Goal: Task Accomplishment & Management: Manage account settings

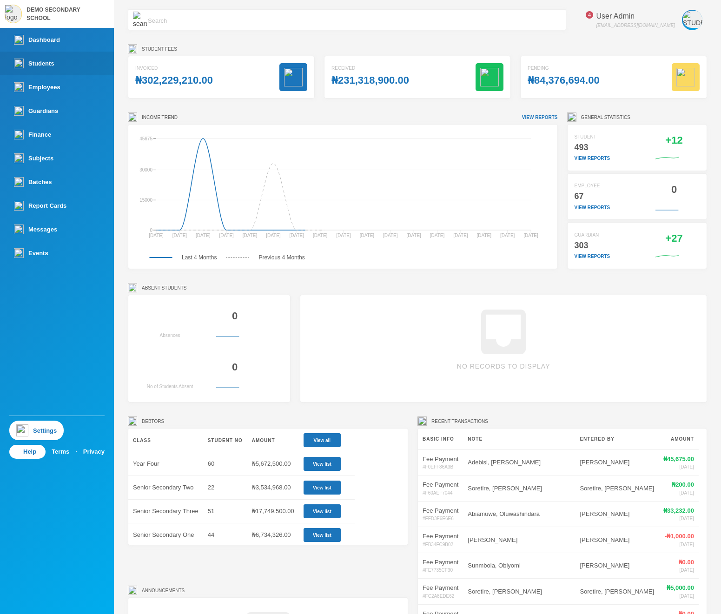
click at [66, 66] on link "Students" at bounding box center [57, 64] width 114 height 24
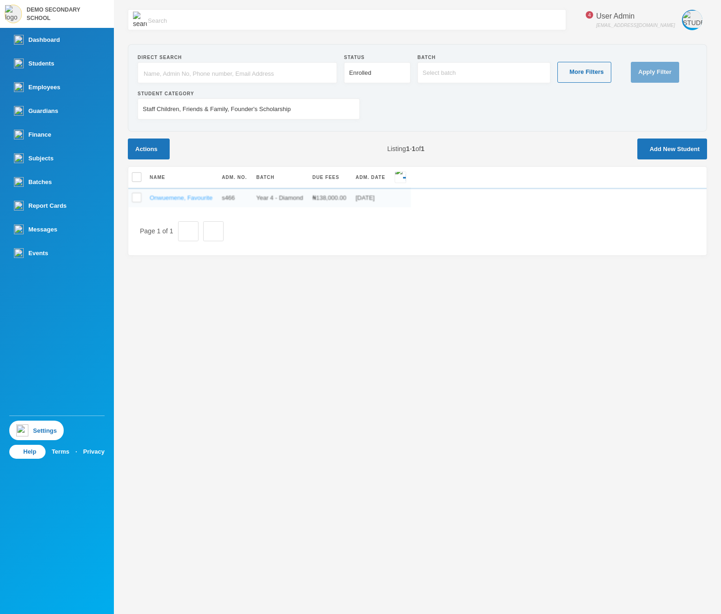
click at [212, 198] on link "Onwuemene, Favourite" at bounding box center [181, 197] width 63 height 7
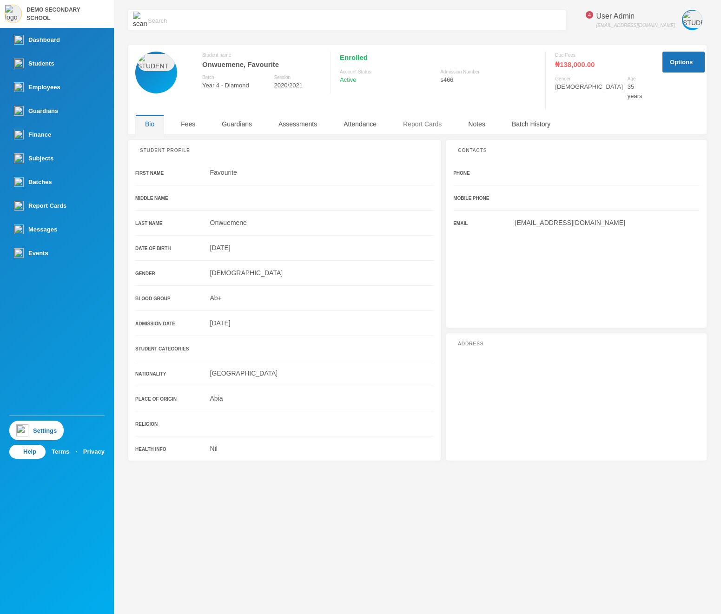
click at [423, 118] on div "Report Cards" at bounding box center [422, 124] width 58 height 20
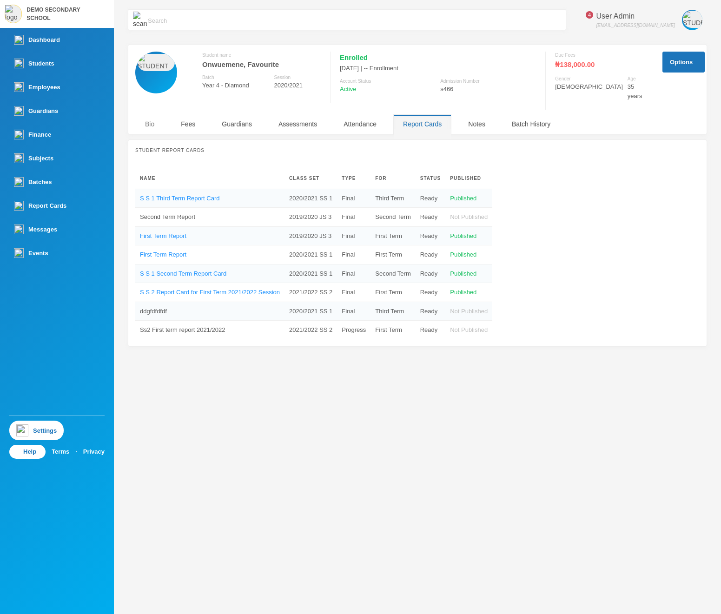
click at [148, 114] on div "Bio" at bounding box center [149, 124] width 29 height 20
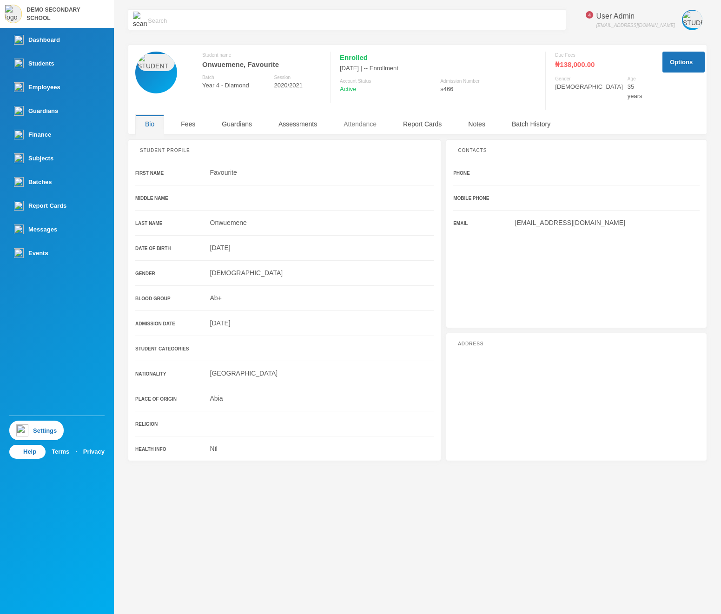
click at [369, 117] on div "Attendance" at bounding box center [360, 124] width 53 height 20
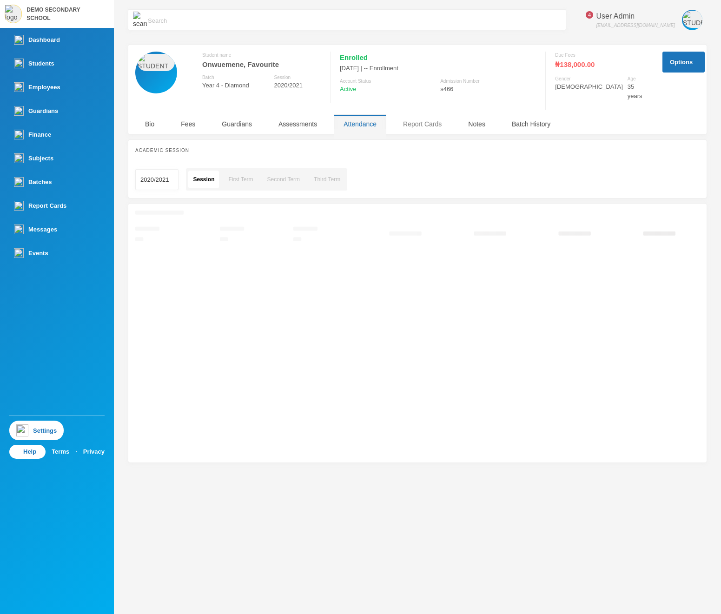
click at [408, 114] on div "Report Cards" at bounding box center [422, 124] width 58 height 20
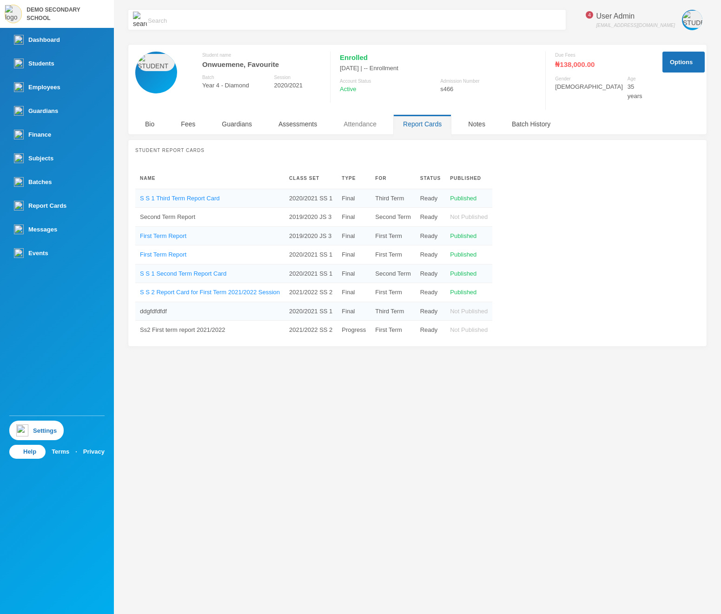
click at [365, 119] on div "Attendance" at bounding box center [360, 124] width 53 height 20
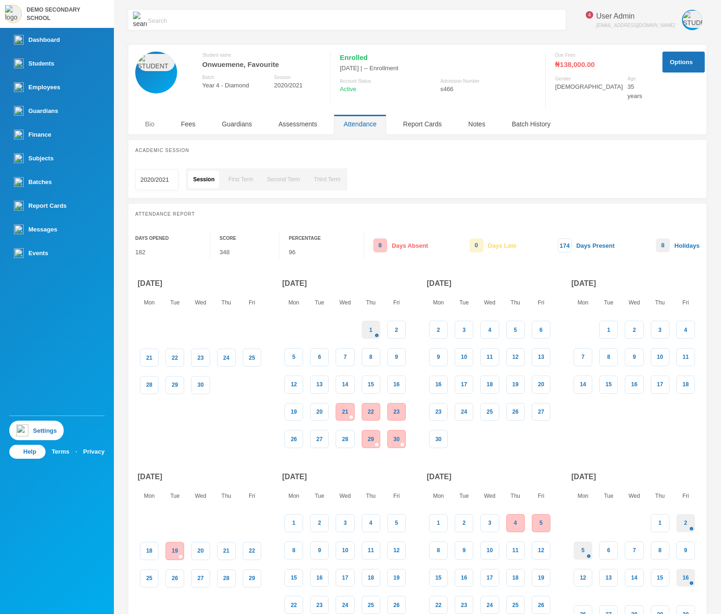
click at [152, 119] on div "Bio" at bounding box center [149, 124] width 29 height 20
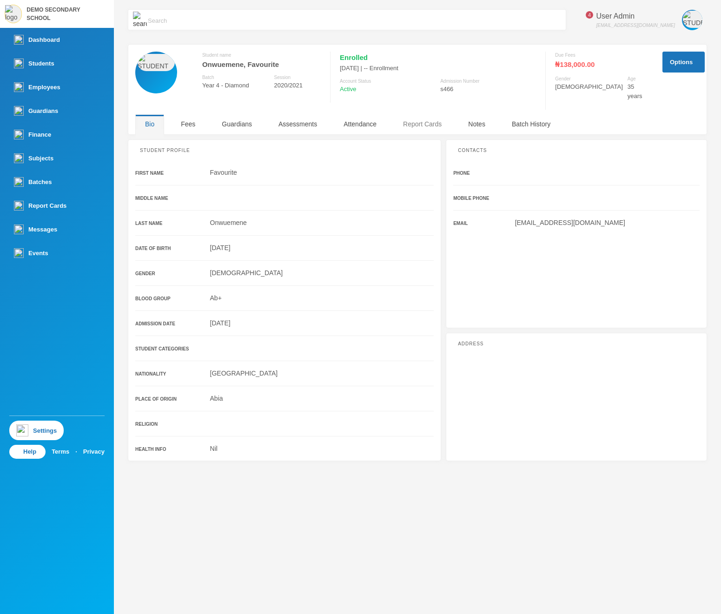
click at [444, 122] on div "Report Cards" at bounding box center [422, 124] width 58 height 20
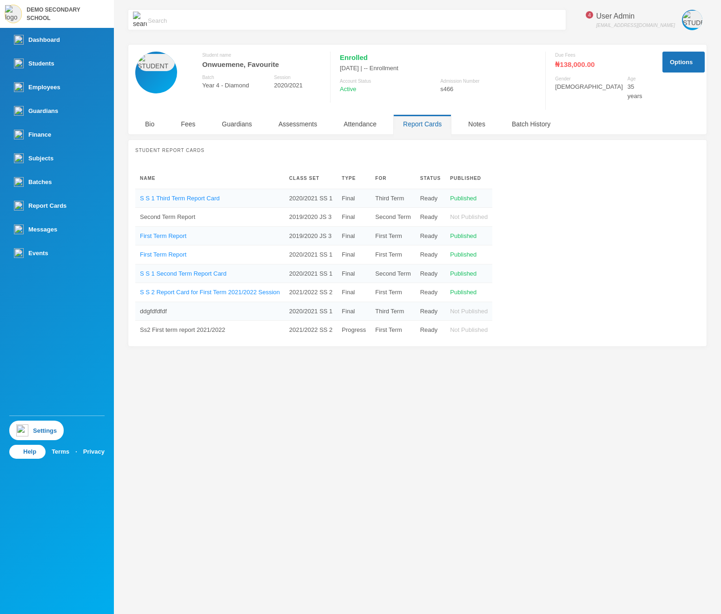
click at [585, 20] on img at bounding box center [585, 20] width 0 height 0
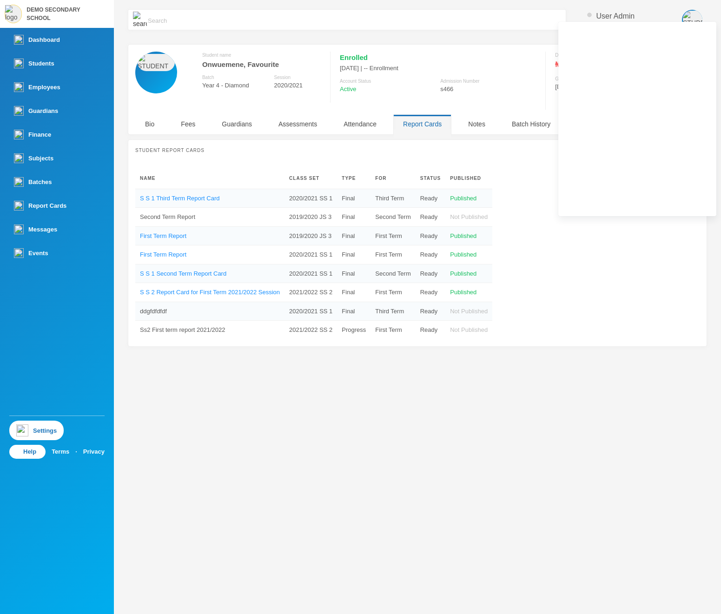
click at [511, 61] on div "Enrolled" at bounding box center [438, 58] width 196 height 12
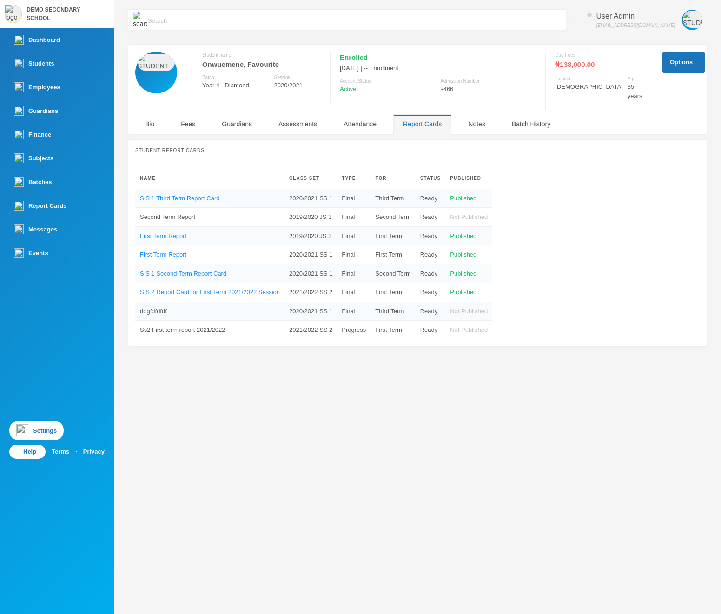
click at [533, 58] on img "button" at bounding box center [533, 58] width 0 height 0
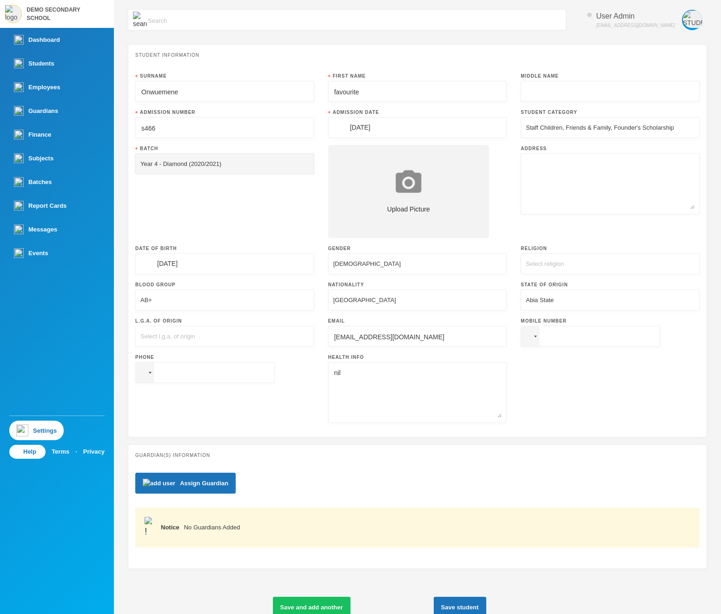
click at [651, 133] on div "Staff Children, Friends & Family, Founder's Scholarship" at bounding box center [610, 127] width 179 height 21
click at [646, 125] on div "Staff Children, Friends & Family, Founder's Scholarship" at bounding box center [600, 127] width 148 height 9
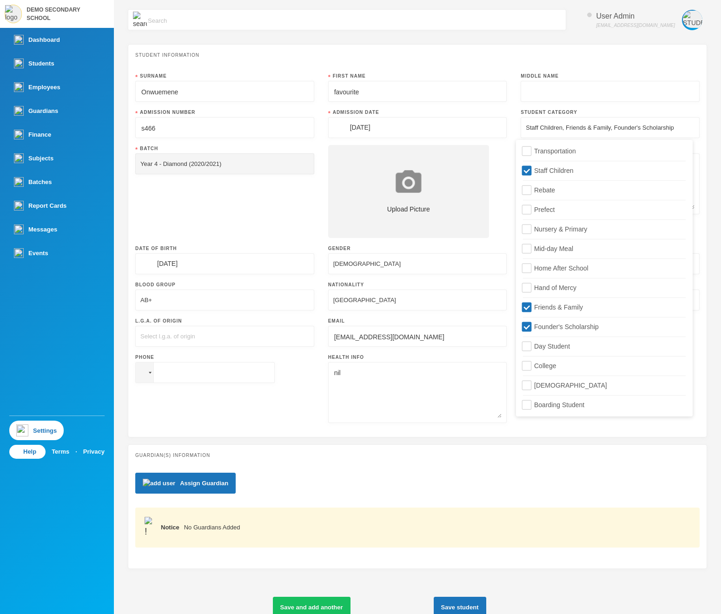
click at [646, 125] on div "Staff Children, Friends & Family, Founder's Scholarship" at bounding box center [600, 127] width 148 height 9
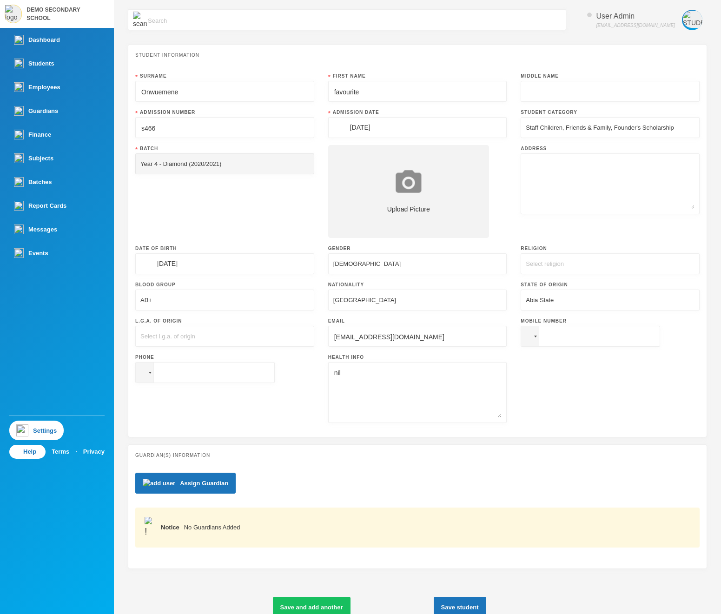
click at [709, 90] on div "User Admin admin@bluebic.com Student Information Surname Onwuemene First Name f…" at bounding box center [417, 307] width 607 height 614
click at [590, 129] on div "Staff Children, Friends & Family, Founder's Scholarship" at bounding box center [600, 127] width 148 height 9
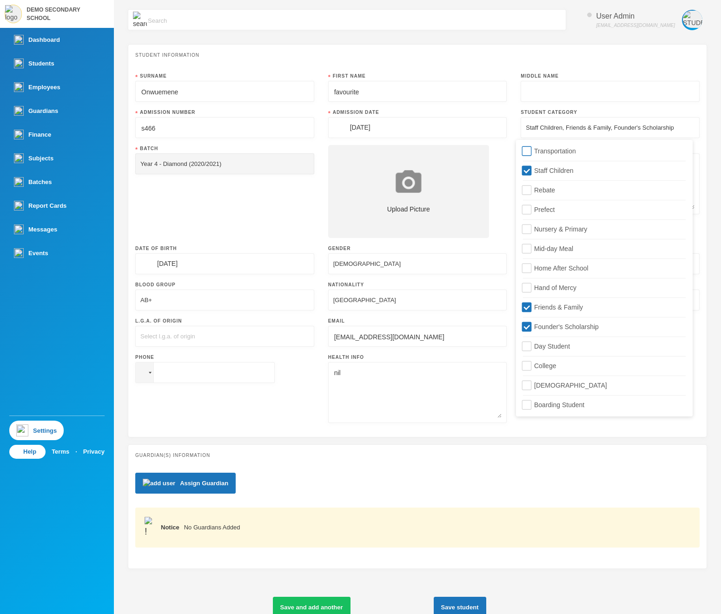
click at [550, 152] on span "Transportation" at bounding box center [554, 150] width 49 height 7
click at [532, 152] on input "Transportation" at bounding box center [527, 151] width 10 height 10
checkbox input "true"
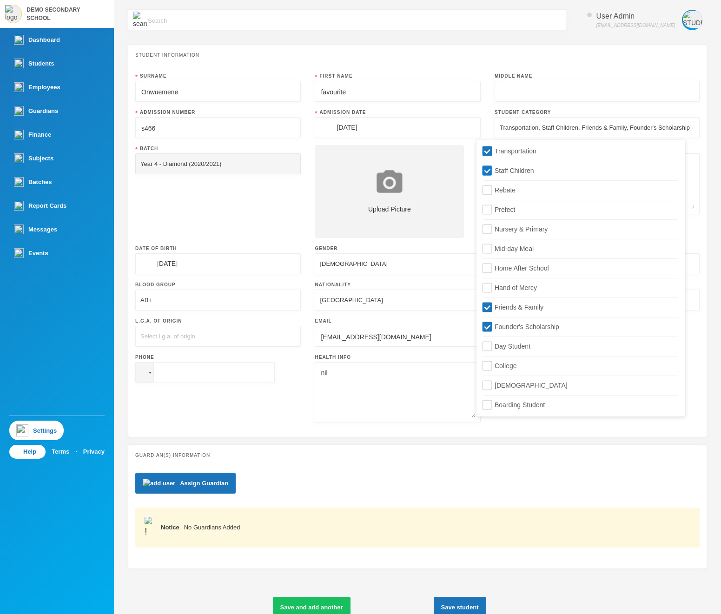
click at [543, 172] on label "Staff Children" at bounding box center [580, 168] width 195 height 15
click at [492, 172] on input "Staff Children" at bounding box center [488, 171] width 10 height 10
checkbox input "false"
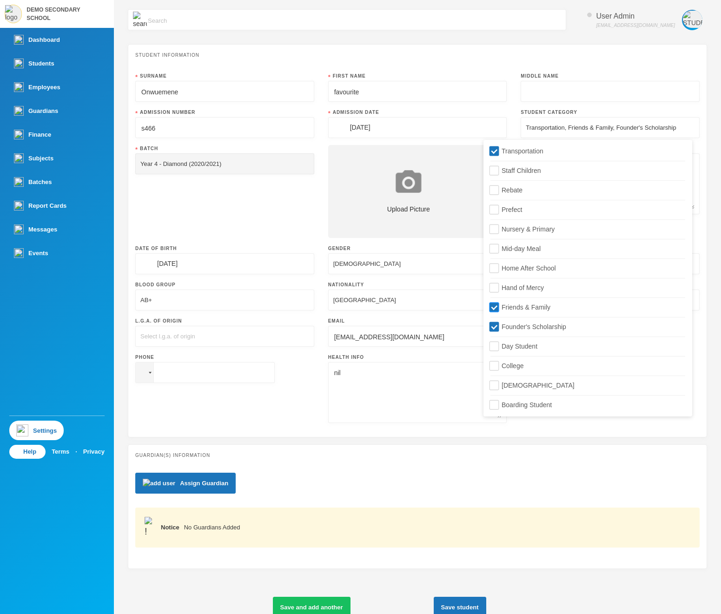
click at [502, 311] on label "Friends & Family" at bounding box center [587, 305] width 195 height 15
click at [499, 311] on input "Friends & Family" at bounding box center [495, 308] width 10 height 10
checkbox input "false"
click at [500, 333] on div "Transportation Staff Children Rebate Prefect Nursery & Primary Mid-day Meal Hom…" at bounding box center [587, 278] width 209 height 273
click at [490, 327] on input "Founder's Scholarship" at bounding box center [495, 327] width 10 height 10
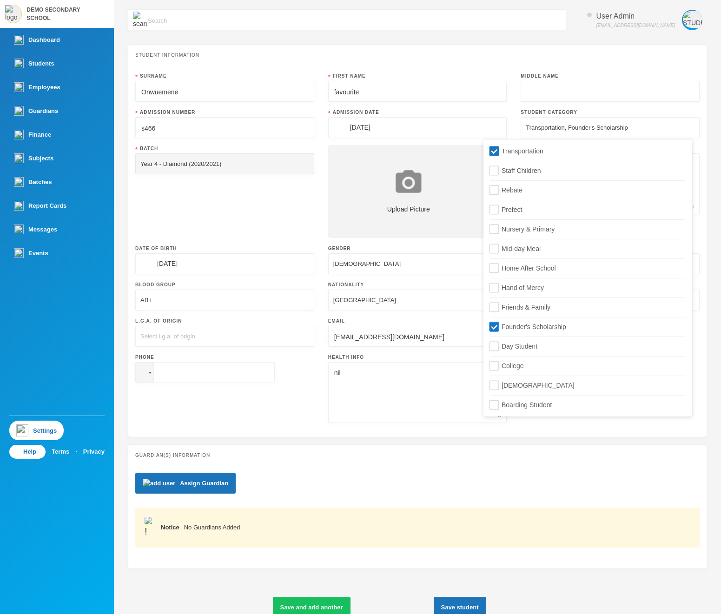
checkbox input "false"
click at [486, 597] on button "Save student" at bounding box center [460, 607] width 53 height 21
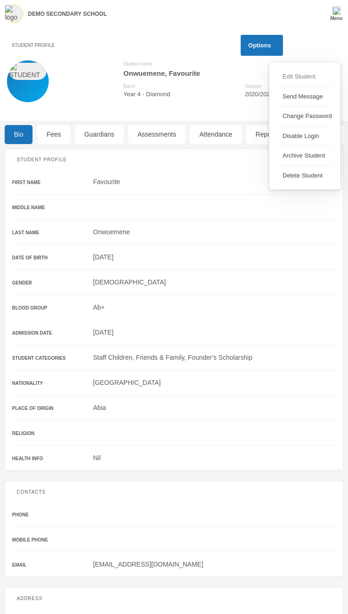
drag, startPoint x: 304, startPoint y: 75, endPoint x: 298, endPoint y: 76, distance: 6.6
click at [298, 76] on button "Edit Student" at bounding box center [297, 76] width 40 height 17
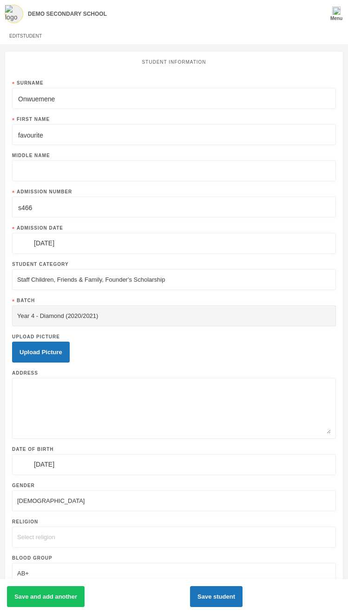
click at [185, 272] on div "Staff Children, Friends & Family, Founder's Scholarship" at bounding box center [174, 279] width 324 height 21
click at [165, 278] on div "Staff Children, Friends & Family, Founder's Scholarship" at bounding box center [91, 279] width 148 height 9
click at [90, 285] on div "Staff Children, Friends & Family, Founder's Scholarship" at bounding box center [91, 279] width 148 height 9
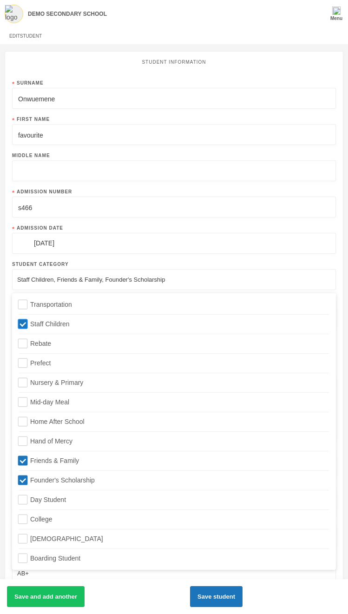
click at [53, 327] on span "Staff Children" at bounding box center [49, 323] width 47 height 7
click at [28, 327] on input "Staff Children" at bounding box center [23, 324] width 10 height 10
checkbox input "false"
click at [22, 459] on input "Friends & Family" at bounding box center [23, 461] width 10 height 10
checkbox input "false"
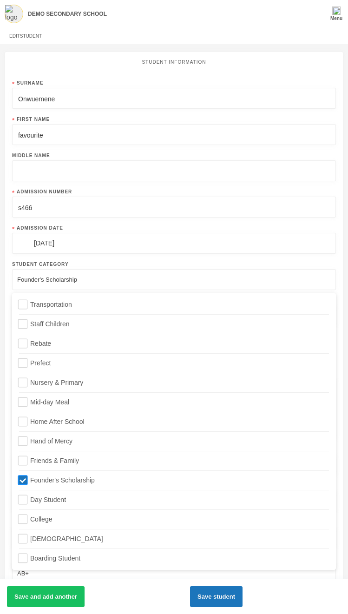
click at [27, 480] on input "Founder's Scholarship" at bounding box center [23, 481] width 10 height 10
checkbox input "false"
click at [26, 522] on input "College" at bounding box center [23, 520] width 10 height 10
checkbox input "true"
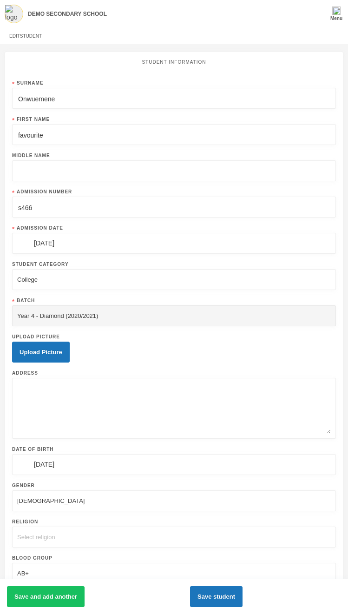
click at [125, 187] on div "Surname Onwuemene First Name favourite Middle Name Admission Number s466 Admiss…" at bounding box center [174, 481] width 324 height 805
click at [243, 590] on button "Save student" at bounding box center [216, 596] width 53 height 21
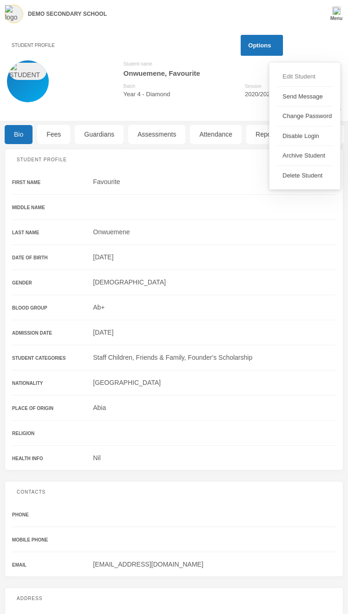
click at [299, 77] on button "Edit Student" at bounding box center [297, 76] width 40 height 17
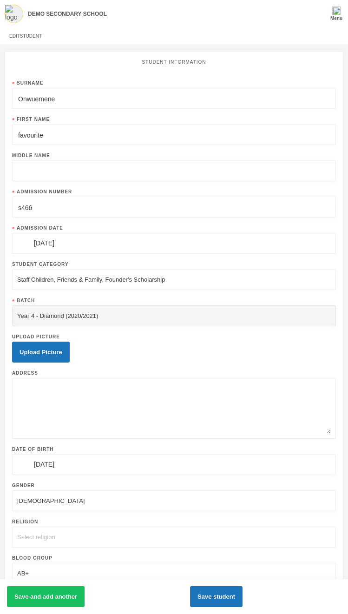
click at [141, 280] on div "Staff Children, Friends & Family, Founder's Scholarship" at bounding box center [91, 279] width 148 height 9
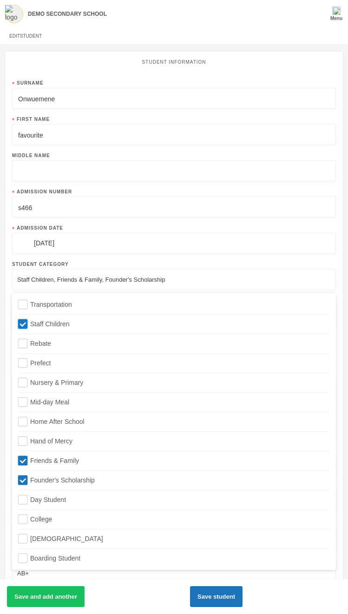
click at [24, 324] on input "Staff Children" at bounding box center [23, 324] width 10 height 10
checkbox input "false"
click at [23, 461] on input "Friends & Family" at bounding box center [23, 461] width 10 height 10
checkbox input "false"
click at [20, 478] on input "Founder's Scholarship" at bounding box center [23, 481] width 10 height 10
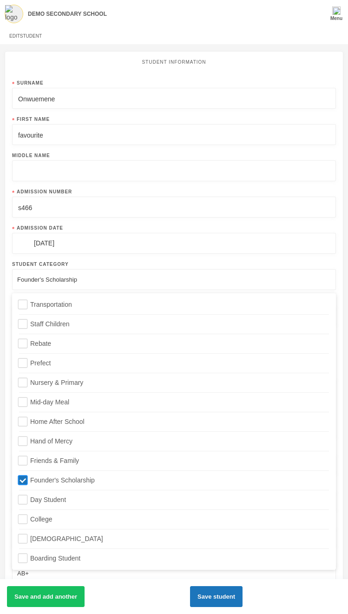
checkbox input "false"
click at [20, 521] on input "College" at bounding box center [23, 520] width 10 height 10
checkbox input "true"
click at [29, 578] on div "AB+" at bounding box center [23, 573] width 12 height 9
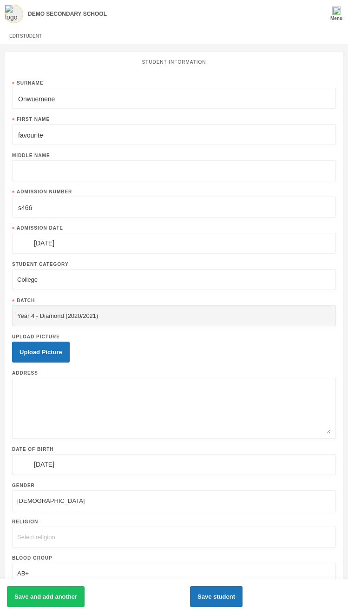
click at [152, 168] on input "text" at bounding box center [174, 171] width 314 height 21
click at [243, 596] on button "Save student" at bounding box center [216, 596] width 53 height 21
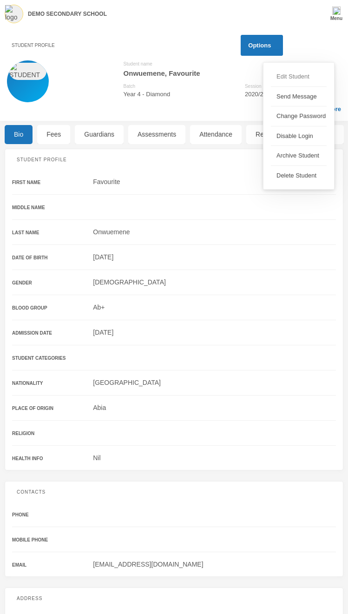
click at [295, 75] on button "Edit Student" at bounding box center [291, 76] width 40 height 17
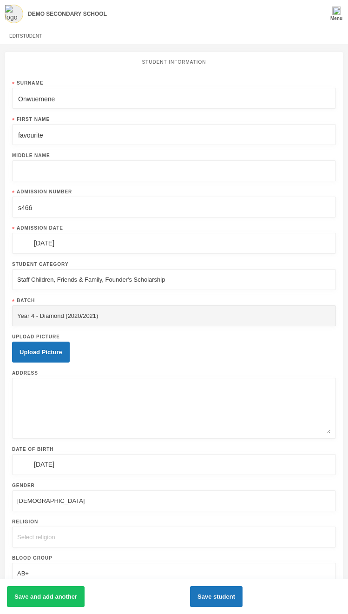
click at [132, 282] on div "Staff Children, Friends & Family, Founder's Scholarship" at bounding box center [91, 279] width 148 height 9
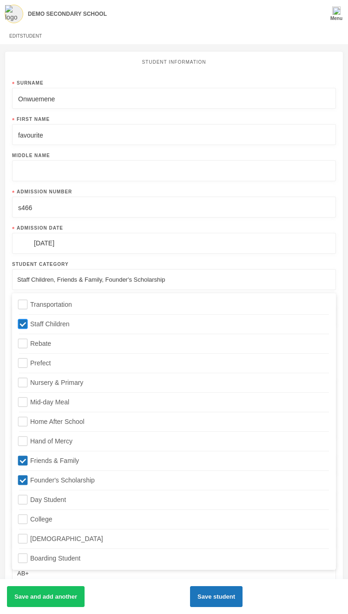
click at [29, 321] on span "Staff Children" at bounding box center [49, 323] width 47 height 7
click at [28, 321] on input "Staff Children" at bounding box center [23, 324] width 10 height 10
checkbox input "false"
click at [24, 464] on input "Friends & Family" at bounding box center [23, 461] width 10 height 10
checkbox input "false"
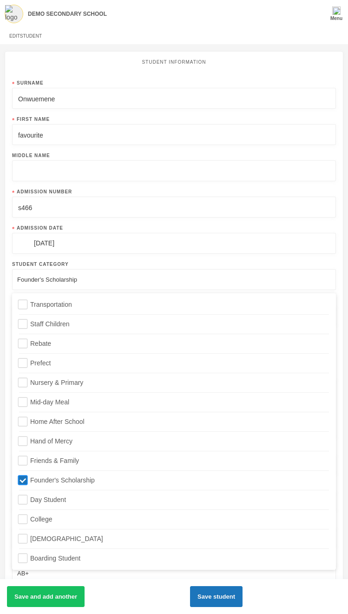
click at [21, 479] on input "Founder's Scholarship" at bounding box center [23, 481] width 10 height 10
checkbox input "false"
click at [22, 521] on input "College" at bounding box center [23, 520] width 10 height 10
checkbox input "true"
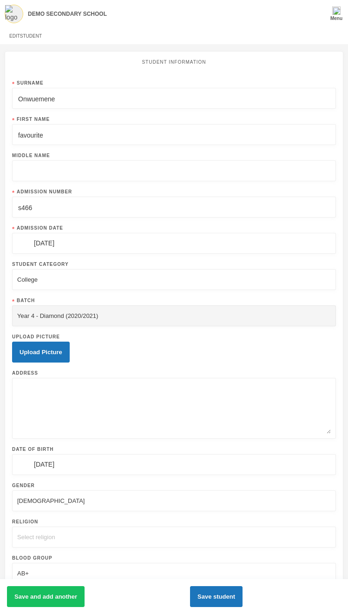
click at [57, 172] on input "text" at bounding box center [174, 171] width 314 height 21
click at [243, 594] on button "Save student" at bounding box center [216, 596] width 53 height 21
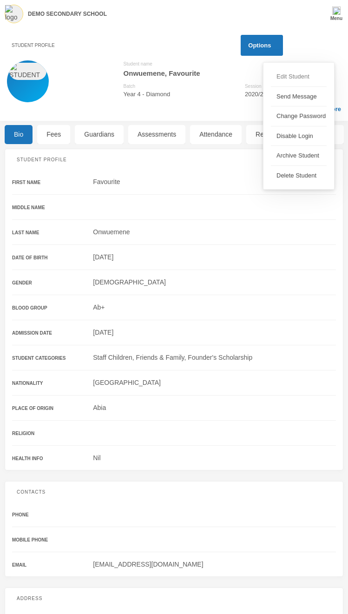
click at [290, 78] on button "Edit Student" at bounding box center [291, 76] width 40 height 17
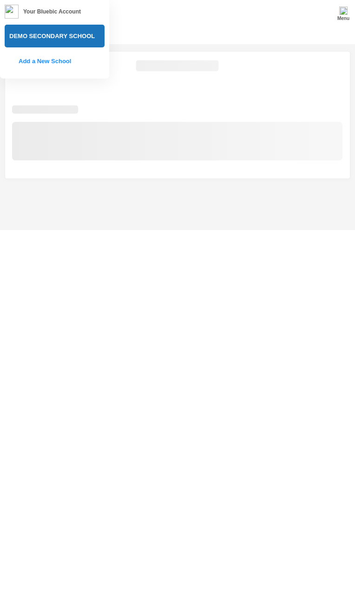
click at [105, 8] on div "Your Bluebic Account" at bounding box center [55, 14] width 100 height 19
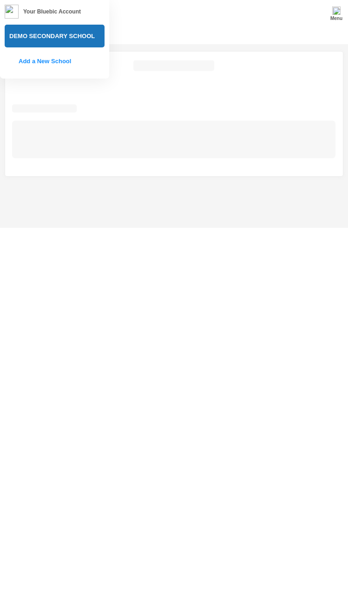
click at [108, 11] on img at bounding box center [100, 12] width 16 height 16
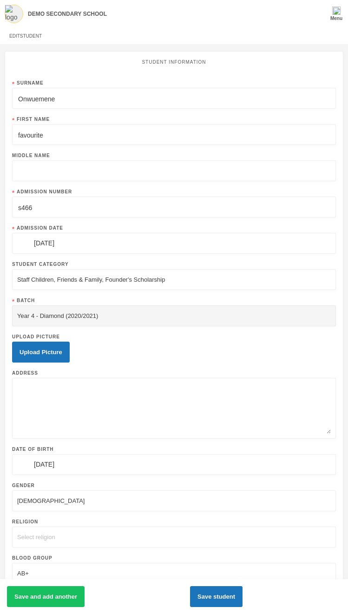
click at [165, 278] on div "Staff Children, Friends & Family, Founder's Scholarship" at bounding box center [91, 279] width 148 height 9
click at [155, 279] on div "Staff Children, Friends & Family, Founder's Scholarship" at bounding box center [91, 279] width 148 height 9
click at [53, 324] on div "Year 4 - Diamond (2020/2021)" at bounding box center [174, 315] width 324 height 21
click at [86, 292] on div "Surname Onwuemene First Name favourite Middle Name Admission Number s466 Admiss…" at bounding box center [174, 481] width 324 height 805
click at [165, 281] on div "Staff Children, Friends & Family, Founder's Scholarship" at bounding box center [91, 279] width 148 height 9
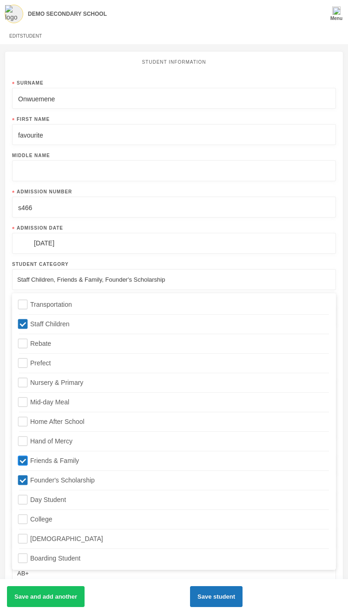
click at [23, 458] on input "Friends & Family" at bounding box center [23, 461] width 10 height 10
checkbox input "false"
click at [25, 481] on input "Founder's Scholarship" at bounding box center [23, 481] width 10 height 10
checkbox input "false"
click at [24, 520] on input "College" at bounding box center [23, 520] width 10 height 10
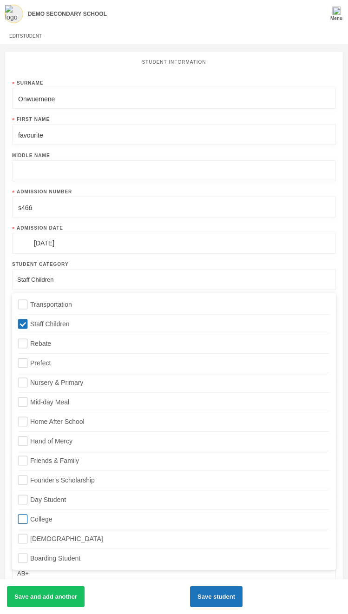
checkbox input "true"
click at [26, 324] on input "Staff Children" at bounding box center [23, 324] width 10 height 10
checkbox input "false"
click at [169, 137] on input "favourite" at bounding box center [174, 135] width 314 height 21
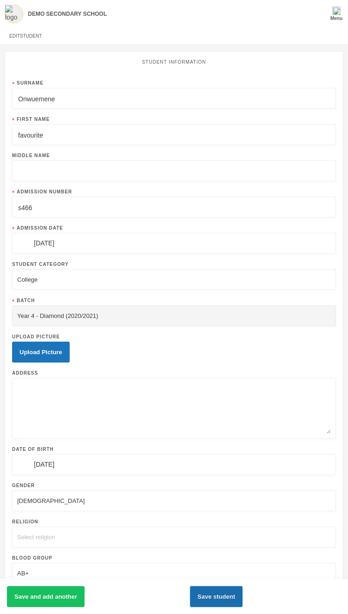
click at [243, 599] on button "Save student" at bounding box center [216, 596] width 53 height 21
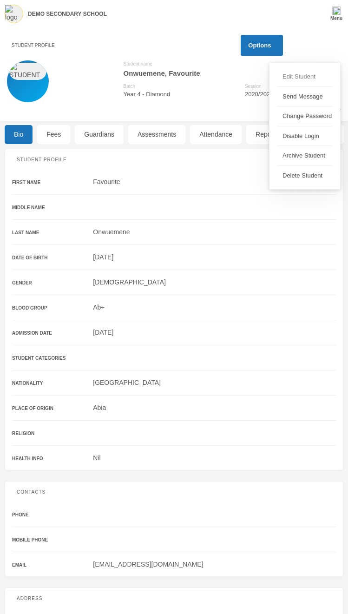
click at [302, 80] on button "Edit Student" at bounding box center [297, 76] width 40 height 17
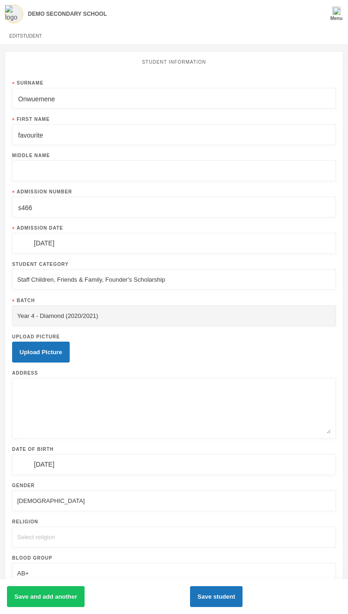
click at [152, 277] on div "Staff Children, Friends & Family, Founder's Scholarship" at bounding box center [91, 279] width 148 height 9
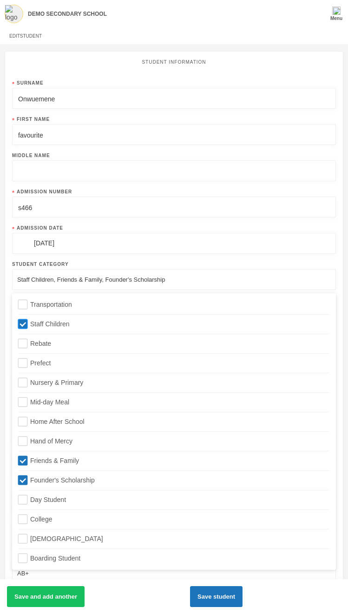
click at [47, 323] on span "Staff Children" at bounding box center [49, 323] width 47 height 7
click at [28, 323] on input "Staff Children" at bounding box center [23, 324] width 10 height 10
checkbox input "false"
click at [22, 459] on input "Friends & Family" at bounding box center [23, 461] width 10 height 10
checkbox input "false"
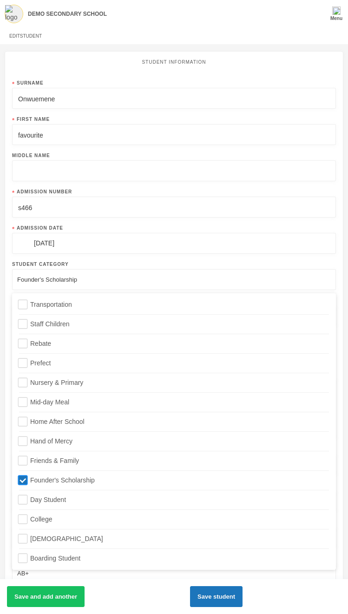
click at [20, 478] on input "Founder's Scholarship" at bounding box center [23, 481] width 10 height 10
checkbox input "false"
click at [23, 523] on input "College" at bounding box center [23, 520] width 10 height 10
checkbox input "true"
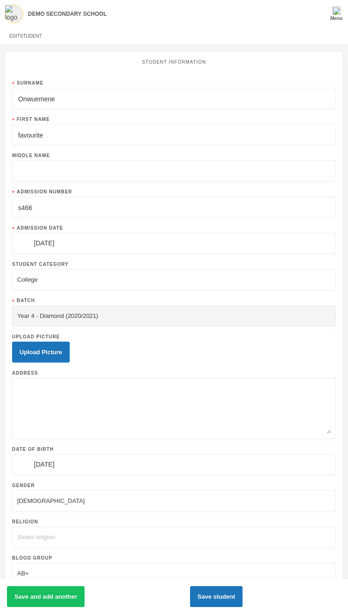
click at [71, 179] on input "text" at bounding box center [174, 171] width 314 height 21
click at [156, 285] on div "Staff Children, Friends & Family, Founder's Scholarship" at bounding box center [91, 279] width 148 height 9
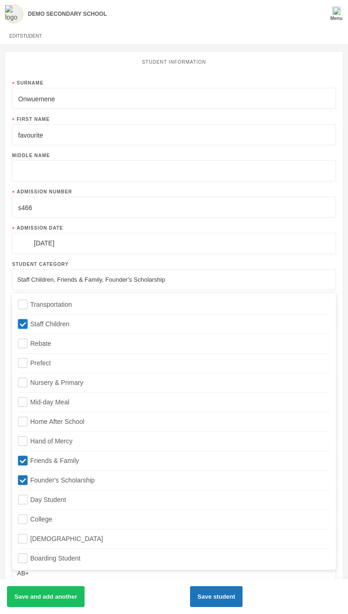
click at [22, 324] on input "Staff Children" at bounding box center [23, 324] width 10 height 10
checkbox input "false"
click at [26, 463] on input "Friends & Family" at bounding box center [23, 461] width 10 height 10
checkbox input "false"
click at [26, 483] on input "Founder's Scholarship" at bounding box center [23, 481] width 10 height 10
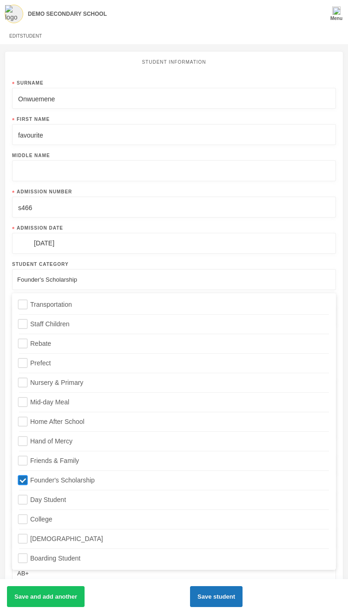
checkbox input "false"
click at [26, 519] on input "College" at bounding box center [23, 520] width 10 height 10
checkbox input "true"
click at [104, 134] on input "favourite" at bounding box center [174, 135] width 314 height 21
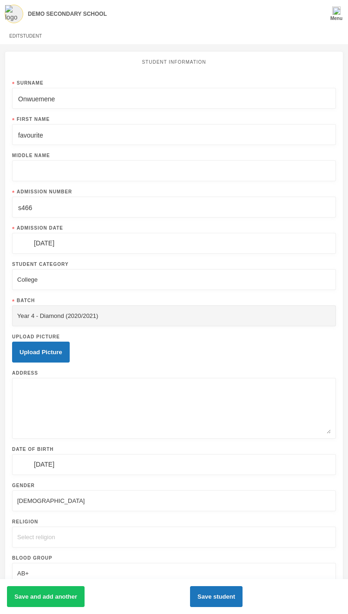
click at [104, 134] on input "favourite" at bounding box center [174, 135] width 314 height 21
click at [188, 425] on textarea at bounding box center [174, 408] width 314 height 51
click at [243, 598] on button "Save student" at bounding box center [216, 596] width 53 height 21
click at [165, 282] on div "Staff Children, Friends & Family, Founder's Scholarship" at bounding box center [91, 279] width 148 height 9
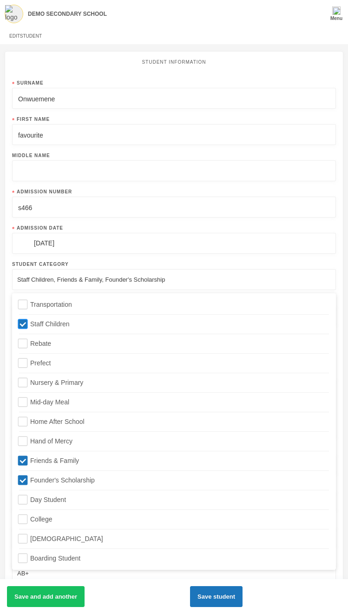
click at [62, 319] on label "Staff Children" at bounding box center [174, 321] width 310 height 15
click at [28, 319] on input "Staff Children" at bounding box center [23, 324] width 10 height 10
checkbox input "false"
click at [22, 458] on input "Friends & Family" at bounding box center [23, 461] width 10 height 10
checkbox input "false"
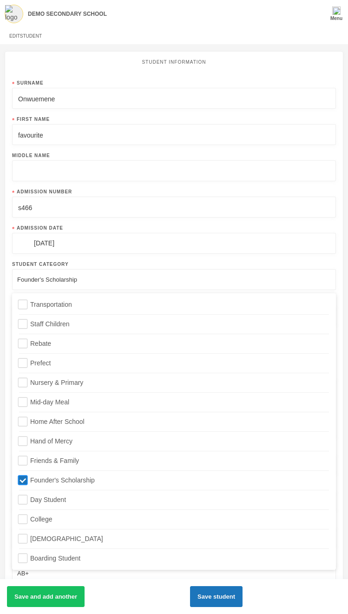
click at [20, 483] on input "Founder's Scholarship" at bounding box center [23, 481] width 10 height 10
checkbox input "false"
click at [22, 517] on input "College" at bounding box center [23, 520] width 10 height 10
checkbox input "true"
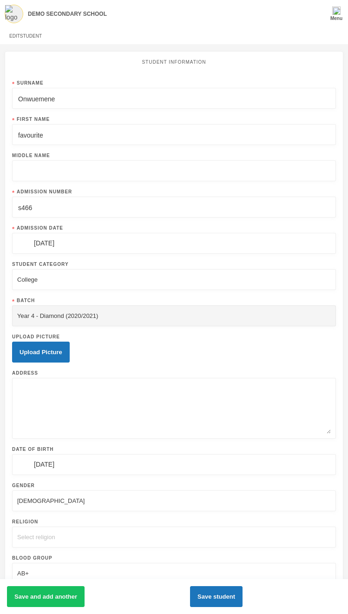
click at [104, 166] on input "text" at bounding box center [174, 171] width 314 height 21
click at [243, 597] on button "Save student" at bounding box center [216, 596] width 53 height 21
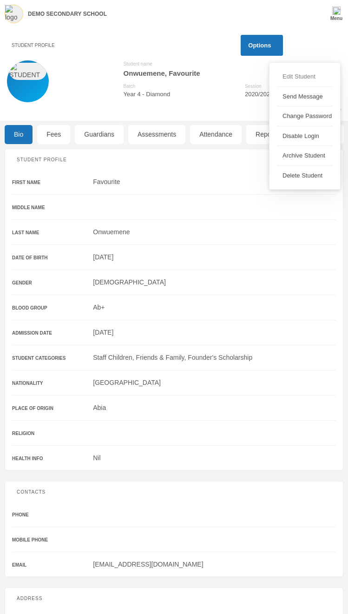
click at [295, 73] on button "Edit Student" at bounding box center [297, 76] width 40 height 17
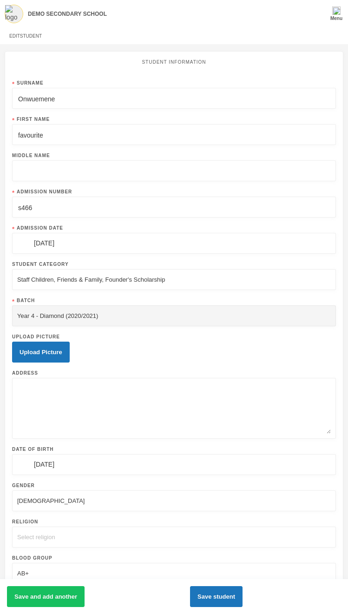
click at [205, 272] on div "Staff Children, Friends & Family, Founder's Scholarship" at bounding box center [174, 279] width 324 height 21
click at [165, 281] on div "Staff Children, Friends & Family, Founder's Scholarship" at bounding box center [91, 279] width 148 height 9
click at [80, 282] on div "Staff Children, Friends & Family, Founder's Scholarship" at bounding box center [91, 279] width 148 height 9
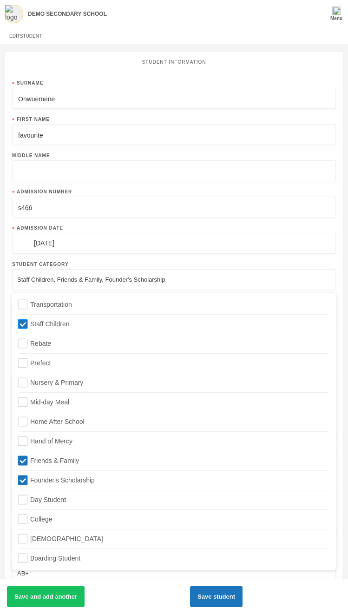
click at [21, 325] on input "Staff Children" at bounding box center [23, 324] width 10 height 10
checkbox input "false"
click at [23, 454] on label "Friends & Family" at bounding box center [174, 458] width 310 height 15
click at [23, 456] on input "Friends & Family" at bounding box center [23, 461] width 10 height 10
checkbox input "false"
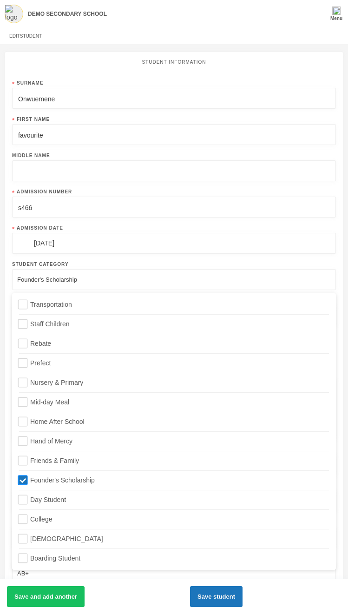
click at [24, 480] on input "Founder's Scholarship" at bounding box center [23, 481] width 10 height 10
checkbox input "false"
click at [25, 520] on input "College" at bounding box center [23, 520] width 10 height 10
checkbox input "true"
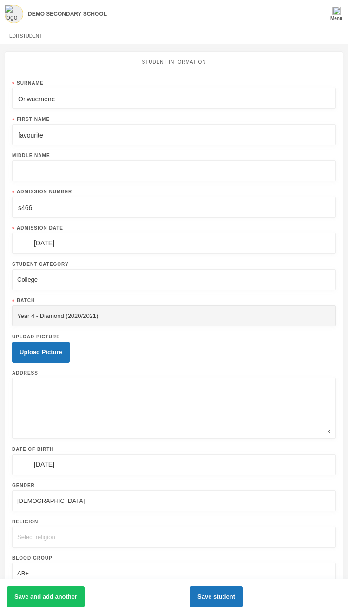
click at [68, 176] on input "text" at bounding box center [174, 171] width 314 height 21
click at [243, 596] on button "Save student" at bounding box center [216, 596] width 53 height 21
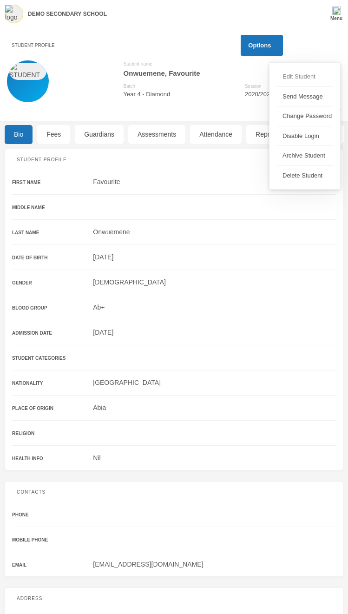
click at [296, 74] on button "Edit Student" at bounding box center [297, 76] width 40 height 17
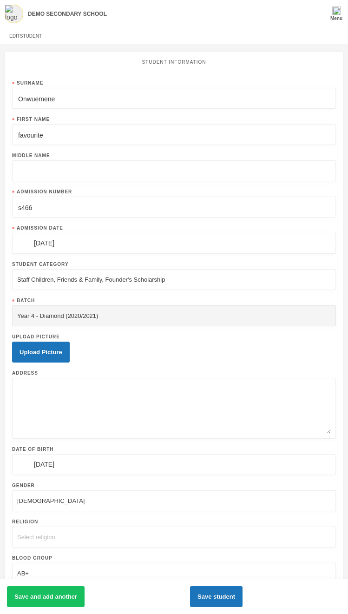
click at [165, 285] on div "Staff Children, Friends & Family, Founder's Scholarship" at bounding box center [91, 279] width 148 height 9
click at [126, 285] on div "Staff Children, Friends & Family, Founder's Scholarship" at bounding box center [91, 279] width 148 height 9
click at [76, 283] on div "Staff Children, Friends & Family, Founder's Scholarship" at bounding box center [91, 279] width 148 height 9
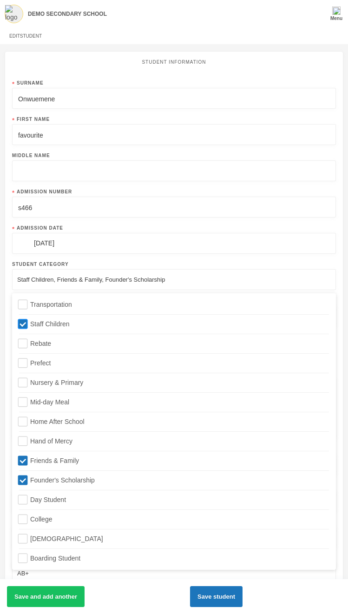
click at [21, 323] on input "Staff Children" at bounding box center [23, 324] width 10 height 10
checkbox input "false"
click at [22, 460] on input "Friends & Family" at bounding box center [23, 461] width 10 height 10
checkbox input "false"
click at [23, 481] on input "Founder's Scholarship" at bounding box center [23, 481] width 10 height 10
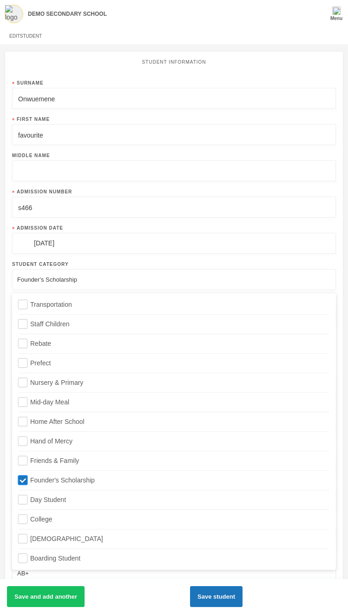
checkbox input "false"
click at [22, 517] on input "College" at bounding box center [23, 520] width 10 height 10
checkbox input "true"
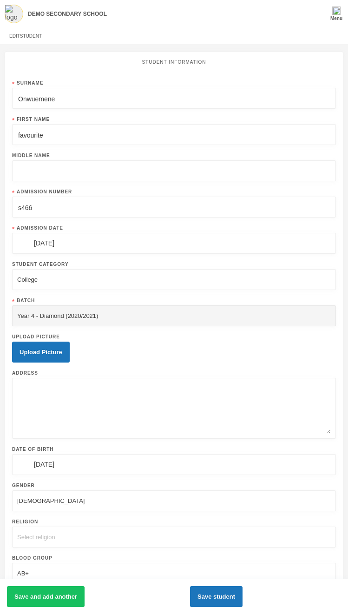
click at [121, 179] on input "text" at bounding box center [174, 171] width 314 height 21
click at [168, 106] on input "Onwuemene" at bounding box center [174, 98] width 314 height 21
click at [243, 601] on button "Save student" at bounding box center [216, 596] width 53 height 21
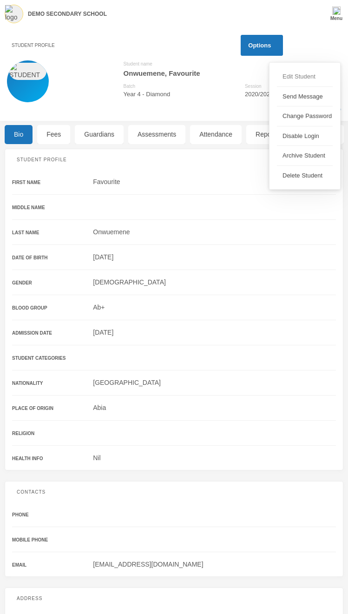
click at [298, 77] on button "Edit Student" at bounding box center [297, 76] width 40 height 17
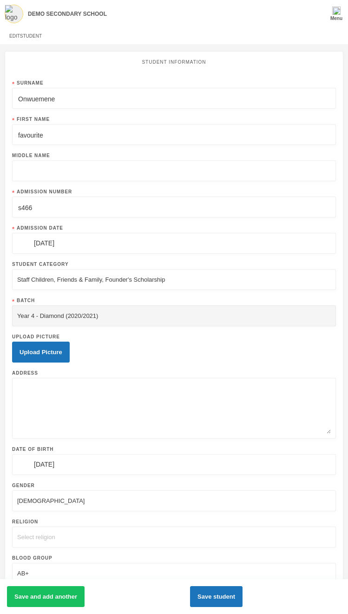
click at [165, 285] on div "Staff Children, Friends & Family, Founder's Scholarship" at bounding box center [91, 279] width 148 height 9
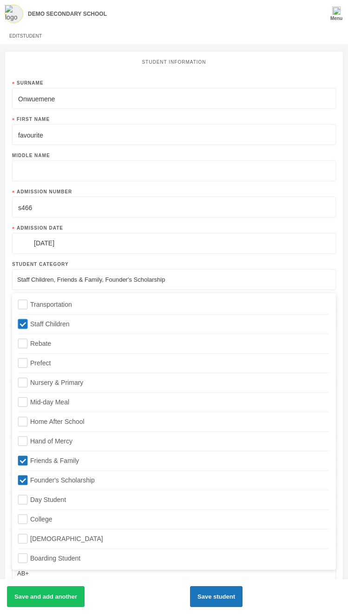
click at [18, 325] on input "Staff Children" at bounding box center [23, 324] width 10 height 10
checkbox input "false"
click at [23, 464] on input "Friends & Family" at bounding box center [23, 461] width 10 height 10
checkbox input "false"
click at [23, 480] on input "Founder's Scholarship" at bounding box center [23, 481] width 10 height 10
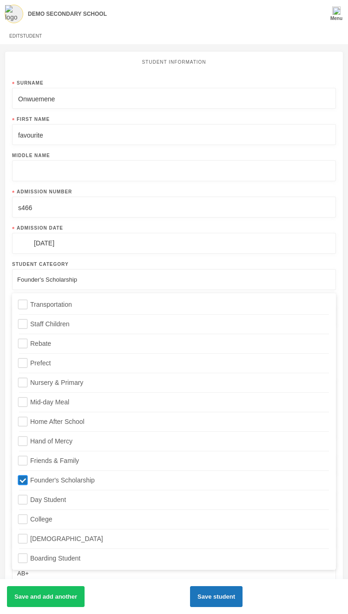
checkbox input "false"
click at [25, 521] on input "College" at bounding box center [23, 520] width 10 height 10
checkbox input "true"
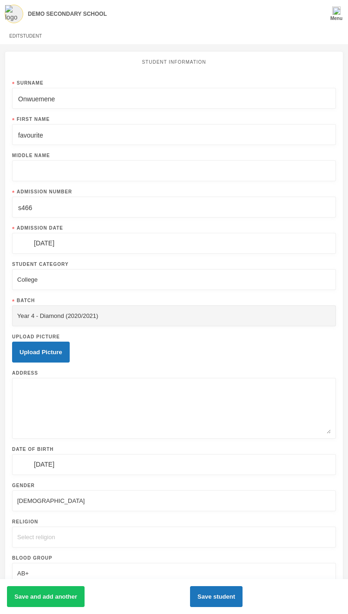
click at [60, 167] on input "text" at bounding box center [174, 171] width 314 height 21
